Goal: Complete application form: Complete application form

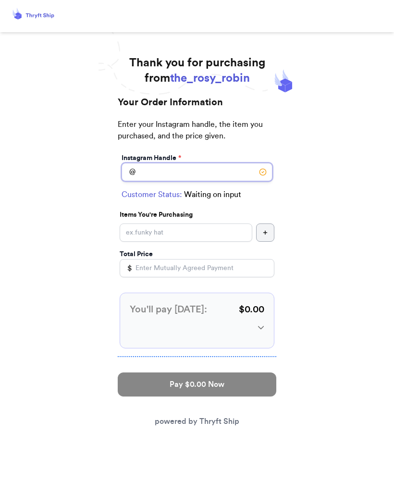
click at [174, 172] on input "Instagram Handle *" at bounding box center [197, 172] width 151 height 18
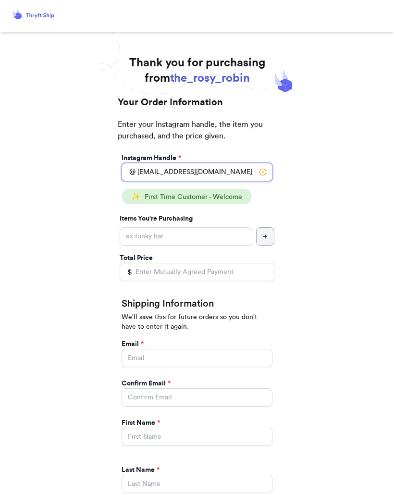
type input "[EMAIL_ADDRESS][DOMAIN_NAME]"
click at [195, 233] on input "Instagram Handle *" at bounding box center [186, 237] width 133 height 18
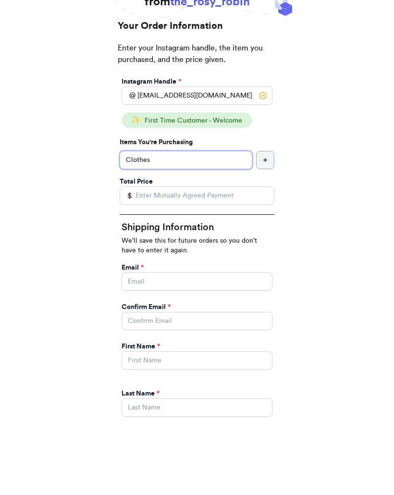
type input "Clothes"
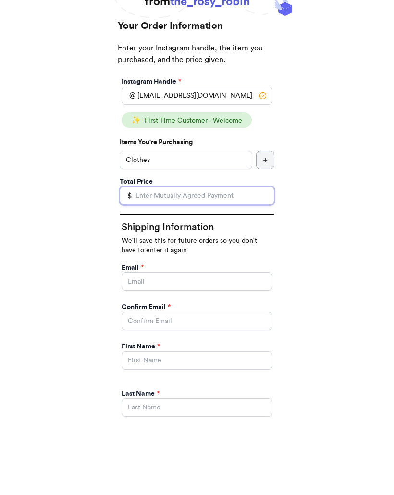
click at [179, 263] on input "Total Price" at bounding box center [197, 272] width 155 height 18
type input "10.00"
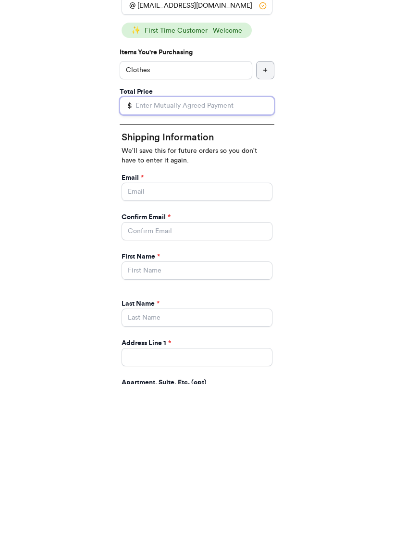
scroll to position [9, 0]
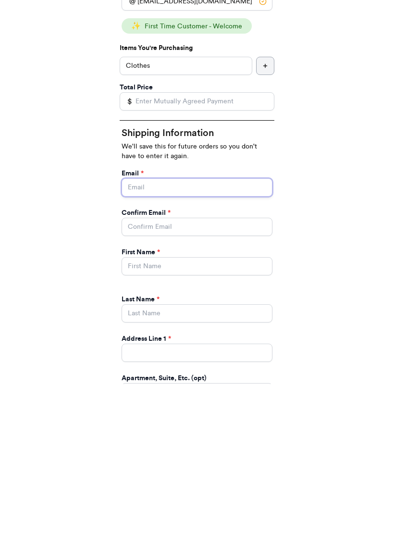
click at [177, 341] on input "Instagram Handle *" at bounding box center [197, 350] width 151 height 18
type input "[EMAIL_ADDRESS][DOMAIN_NAME]"
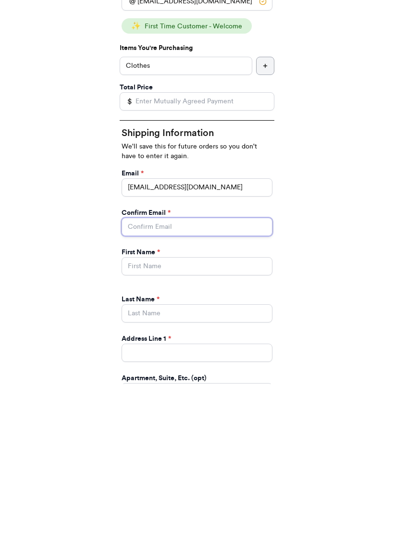
click at [184, 380] on input "Instagram Handle *" at bounding box center [197, 389] width 151 height 18
type input "[EMAIL_ADDRESS][DOMAIN_NAME]"
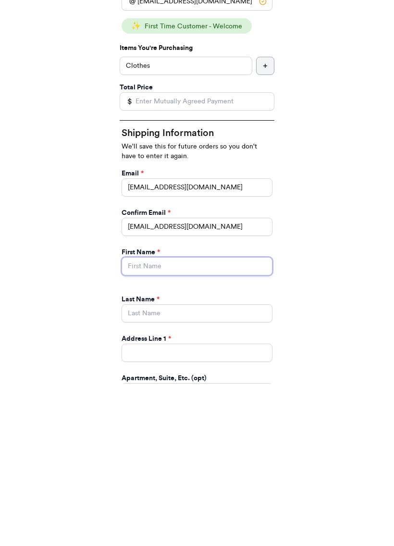
click at [193, 419] on input "Instagram Handle *" at bounding box center [197, 428] width 151 height 18
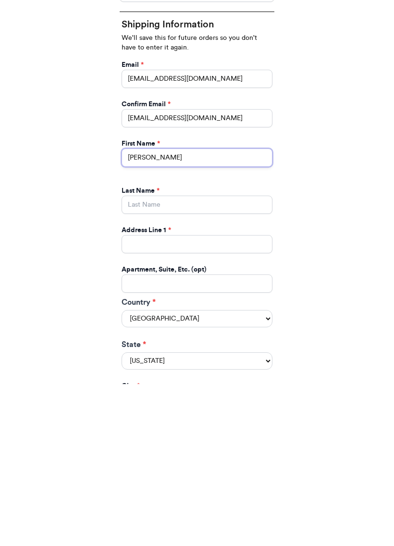
scroll to position [156, 0]
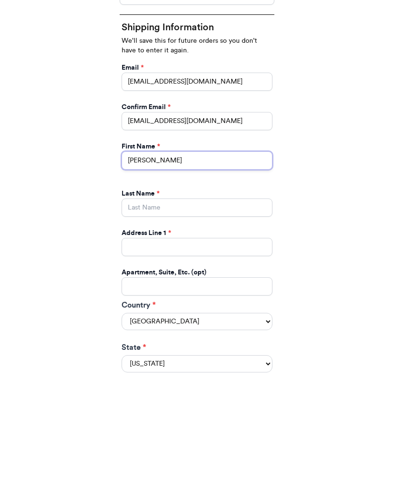
type input "[PERSON_NAME]"
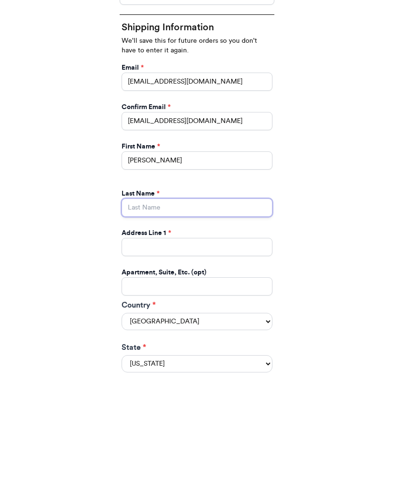
click at [201, 319] on input "Instagram Handle *" at bounding box center [197, 328] width 151 height 18
type input "[PERSON_NAME]"
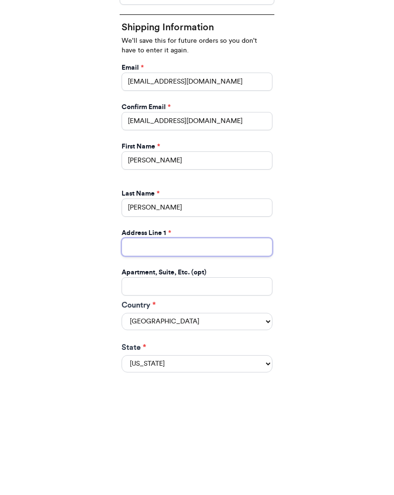
click at [188, 359] on input "Instagram Handle *" at bounding box center [197, 368] width 151 height 18
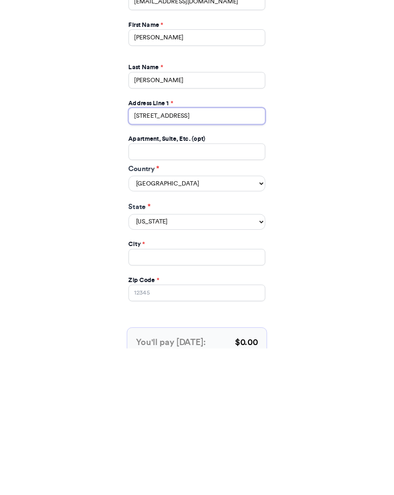
scroll to position [271, 0]
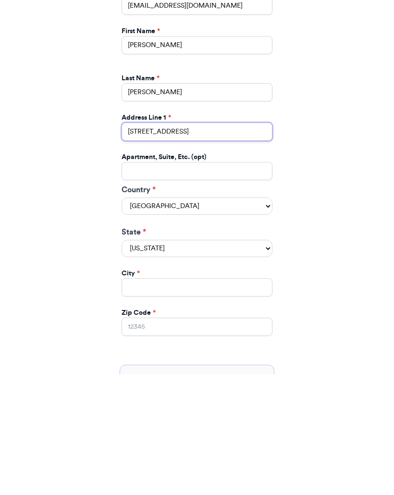
type input "[STREET_ADDRESS]"
click at [267, 361] on select "[US_STATE] [US_STATE] [US_STATE] [US_STATE] [US_STATE] [US_STATE] [US_STATE] [U…" at bounding box center [197, 369] width 151 height 17
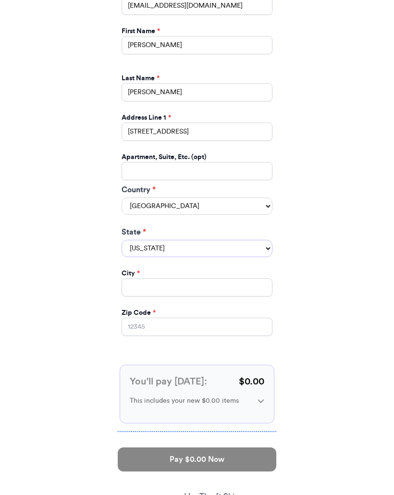
select select "IL"
click at [185, 318] on input "Zip Code *" at bounding box center [197, 327] width 151 height 18
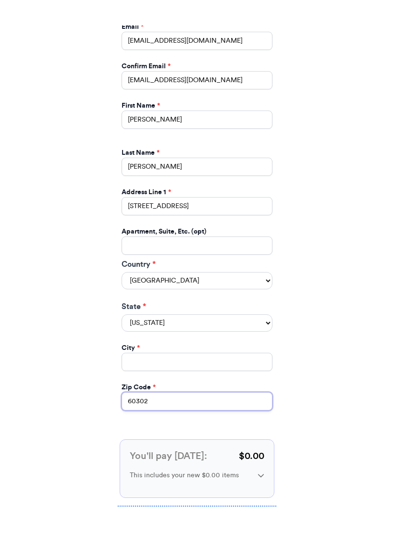
scroll to position [336, 0]
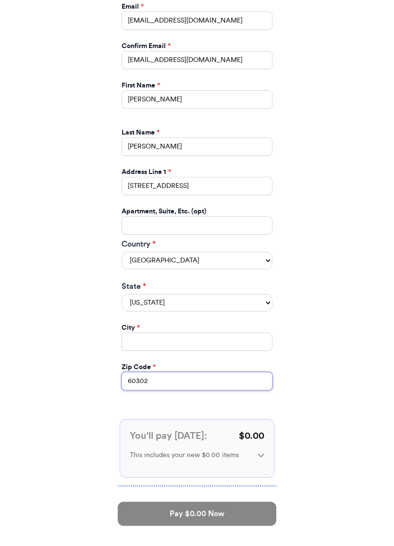
type input "60302"
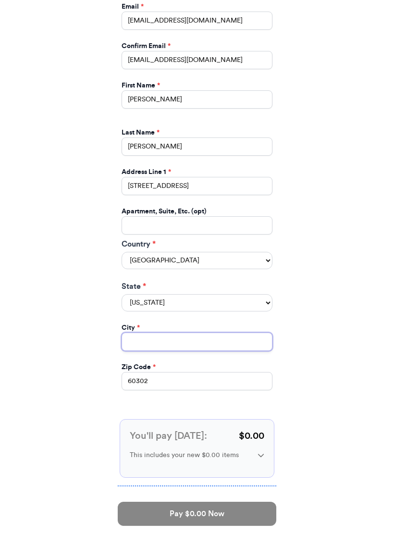
click at [228, 334] on input "Instagram Handle *" at bounding box center [197, 343] width 151 height 18
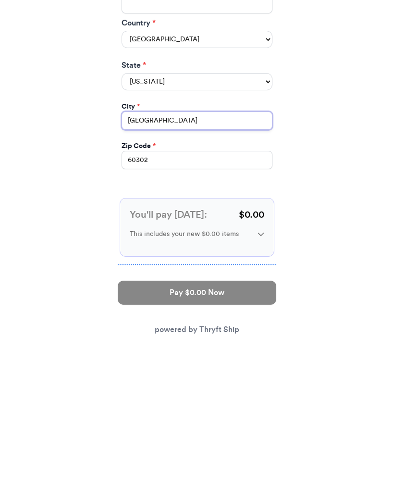
type input "[GEOGRAPHIC_DATA]"
click at [245, 351] on p "$ 0.00" at bounding box center [251, 357] width 25 height 13
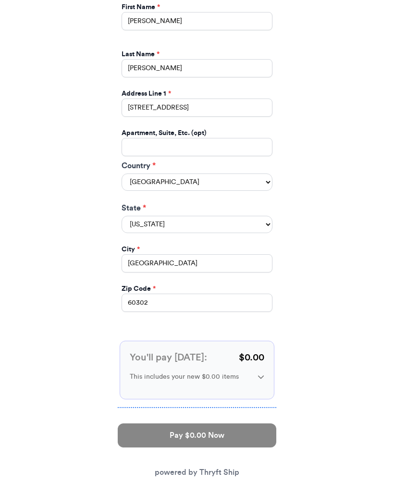
click at [246, 352] on p "$ 0.00" at bounding box center [251, 358] width 25 height 13
click at [263, 374] on icon at bounding box center [261, 377] width 7 height 7
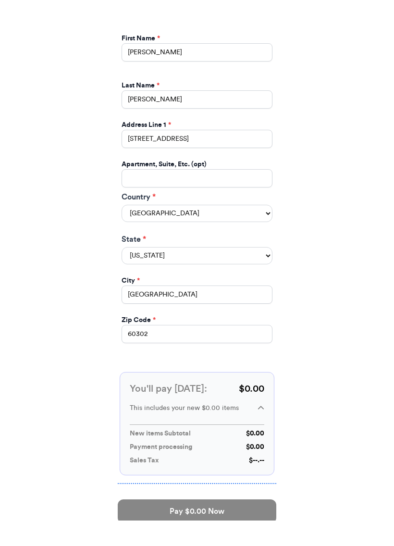
scroll to position [409, 0]
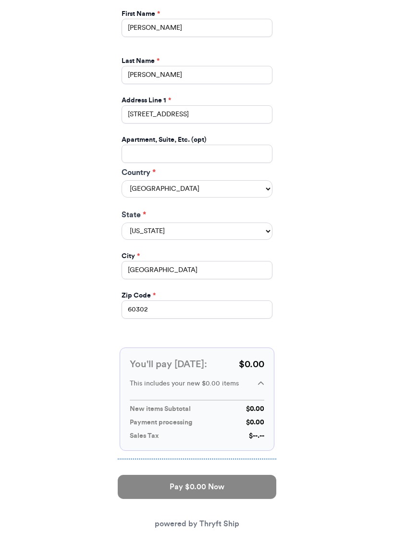
click at [256, 358] on p "$ 0.00" at bounding box center [251, 364] width 25 height 13
click at [255, 405] on p "$ 0.00" at bounding box center [255, 410] width 18 height 10
click at [254, 420] on div "New items Subtotal $ 0.00 Payment processing $ 0.00 Sales Tax $ --.--" at bounding box center [197, 423] width 135 height 37
click at [241, 445] on form "Instagram Handle * @ [EMAIL_ADDRESS][DOMAIN_NAME] ✨ First Time Customer - Welco…" at bounding box center [197, 140] width 159 height 796
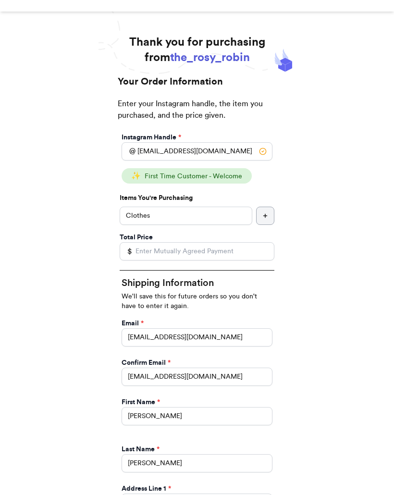
scroll to position [0, 0]
